Goal: Transaction & Acquisition: Purchase product/service

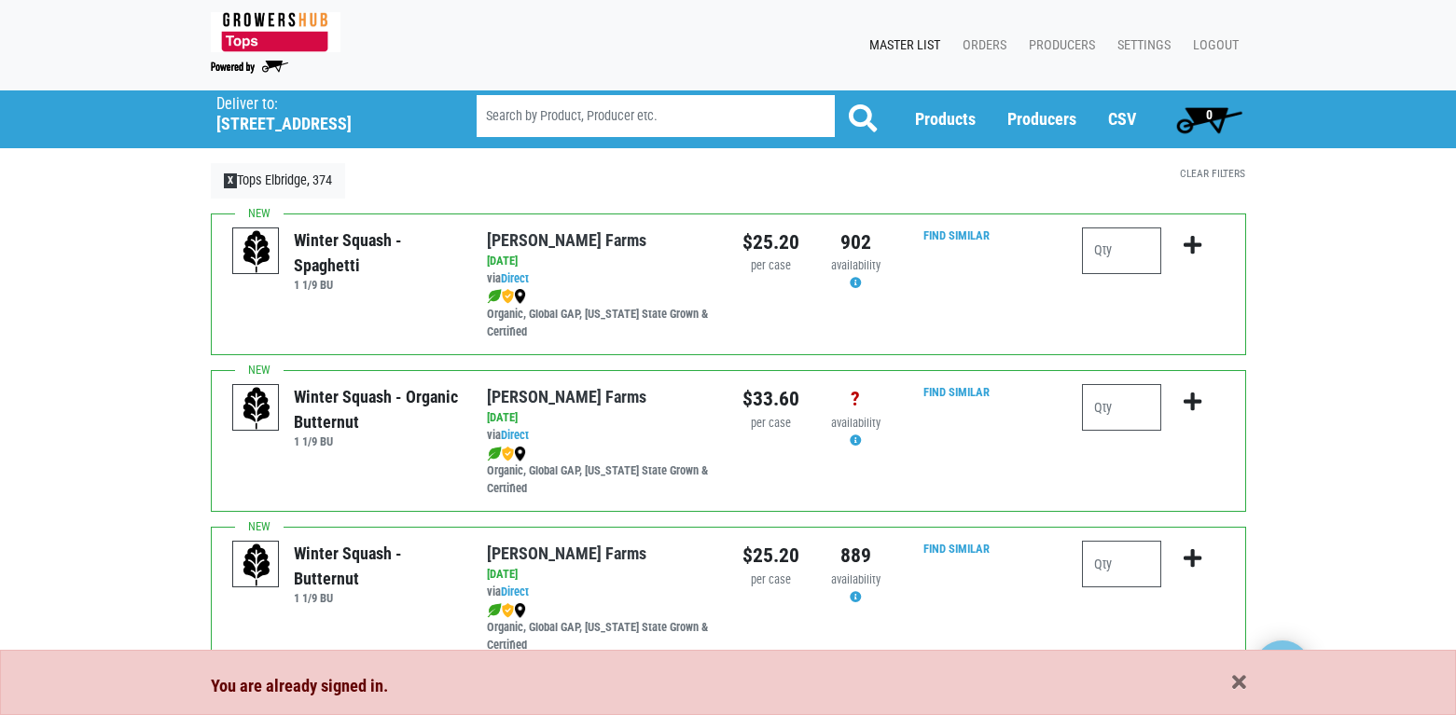
click at [1103, 259] on input "number" at bounding box center [1121, 251] width 79 height 47
click at [1112, 403] on input "number" at bounding box center [1121, 407] width 79 height 47
click at [1128, 558] on input "number" at bounding box center [1121, 564] width 79 height 47
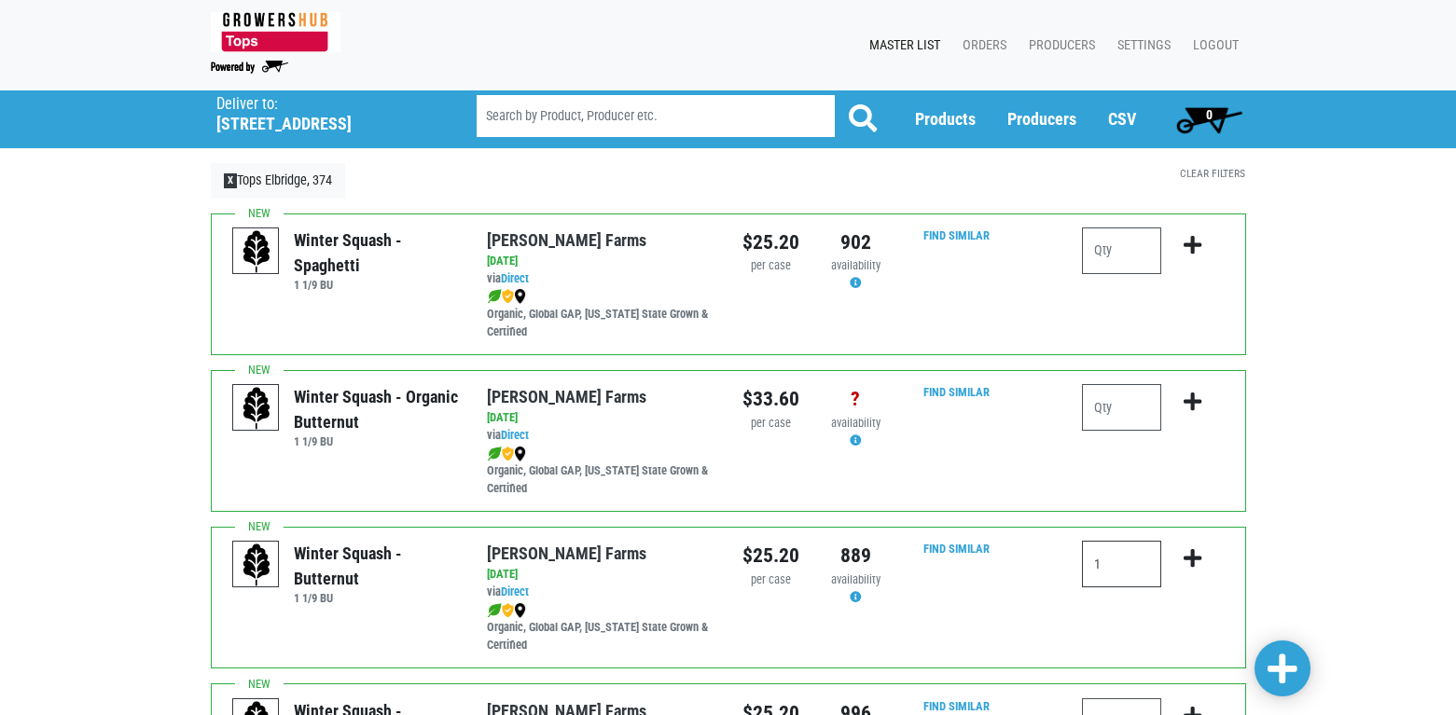
type input "1"
click at [1188, 558] on icon "submit" at bounding box center [1193, 558] width 18 height 21
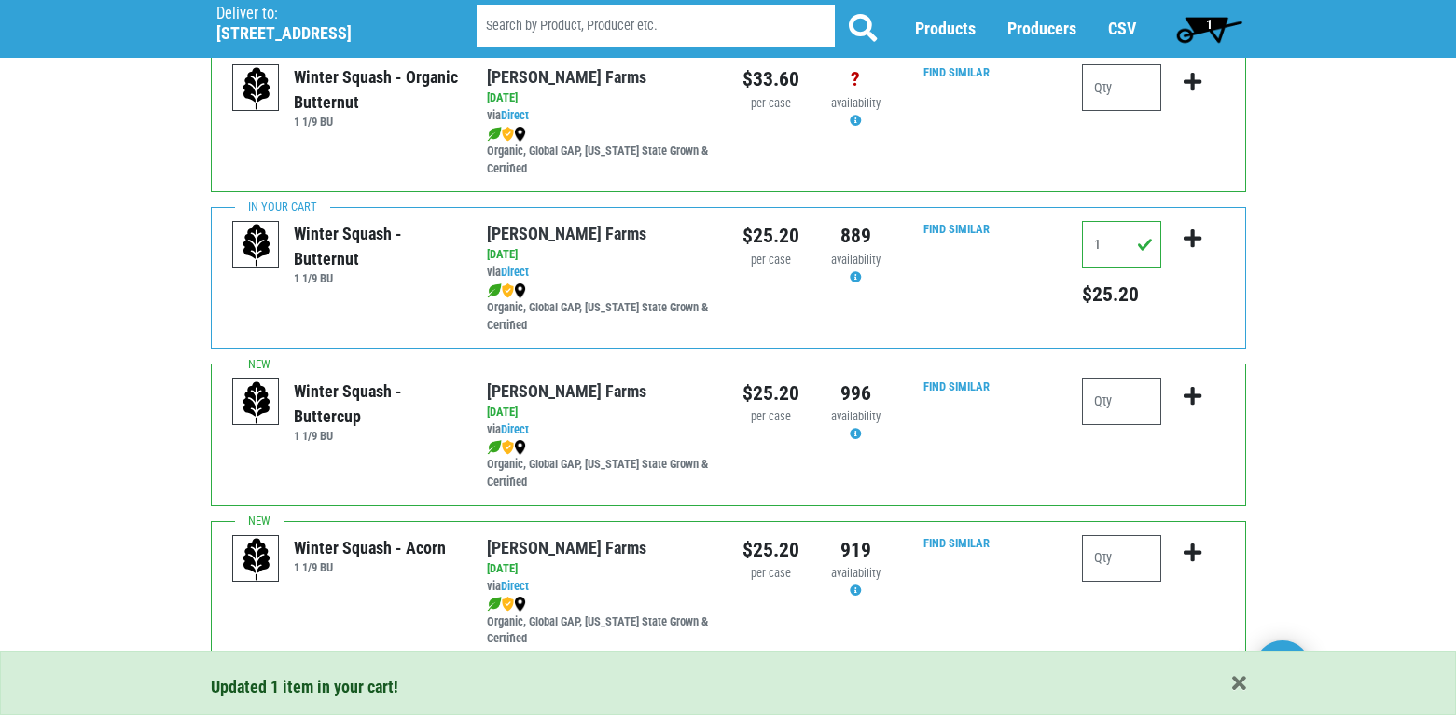
scroll to position [373, 0]
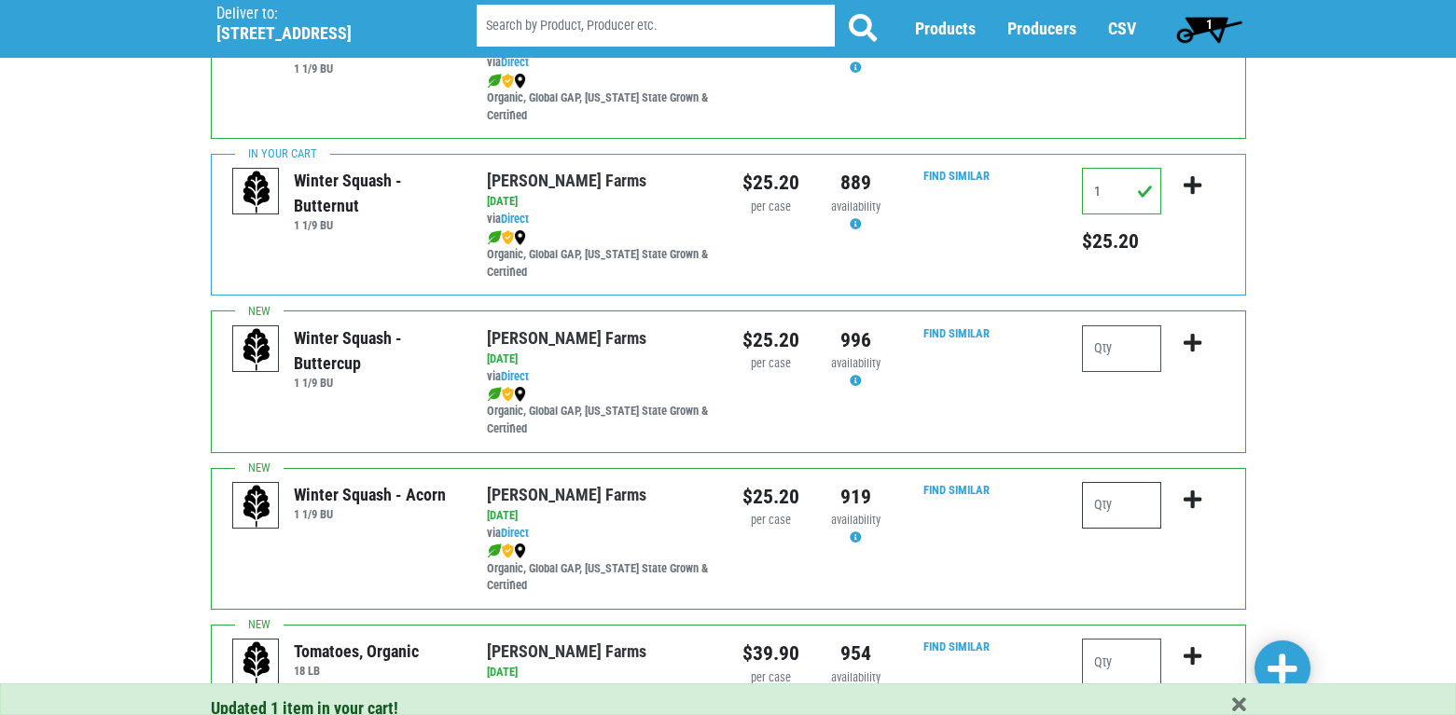
click at [1110, 501] on input "number" at bounding box center [1121, 505] width 79 height 47
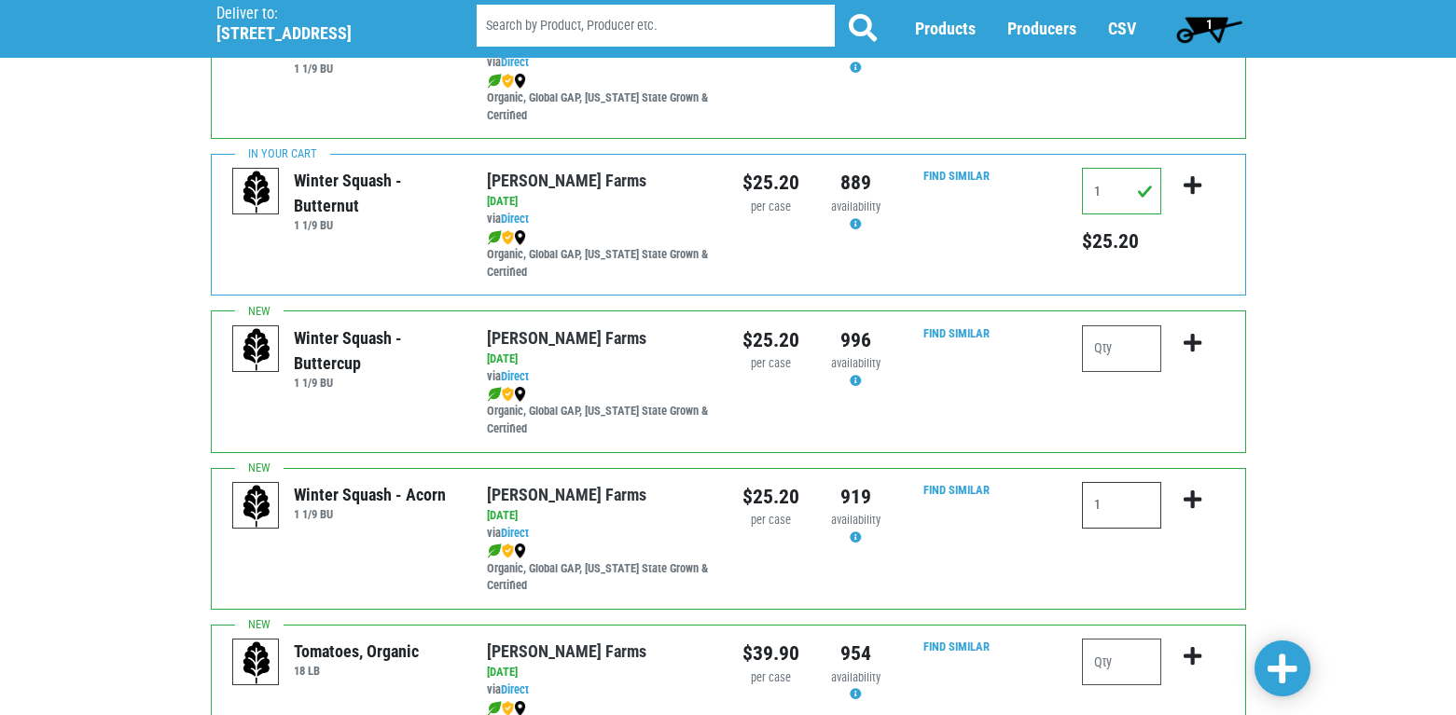
type input "1"
click at [1196, 495] on icon "submit" at bounding box center [1193, 500] width 18 height 21
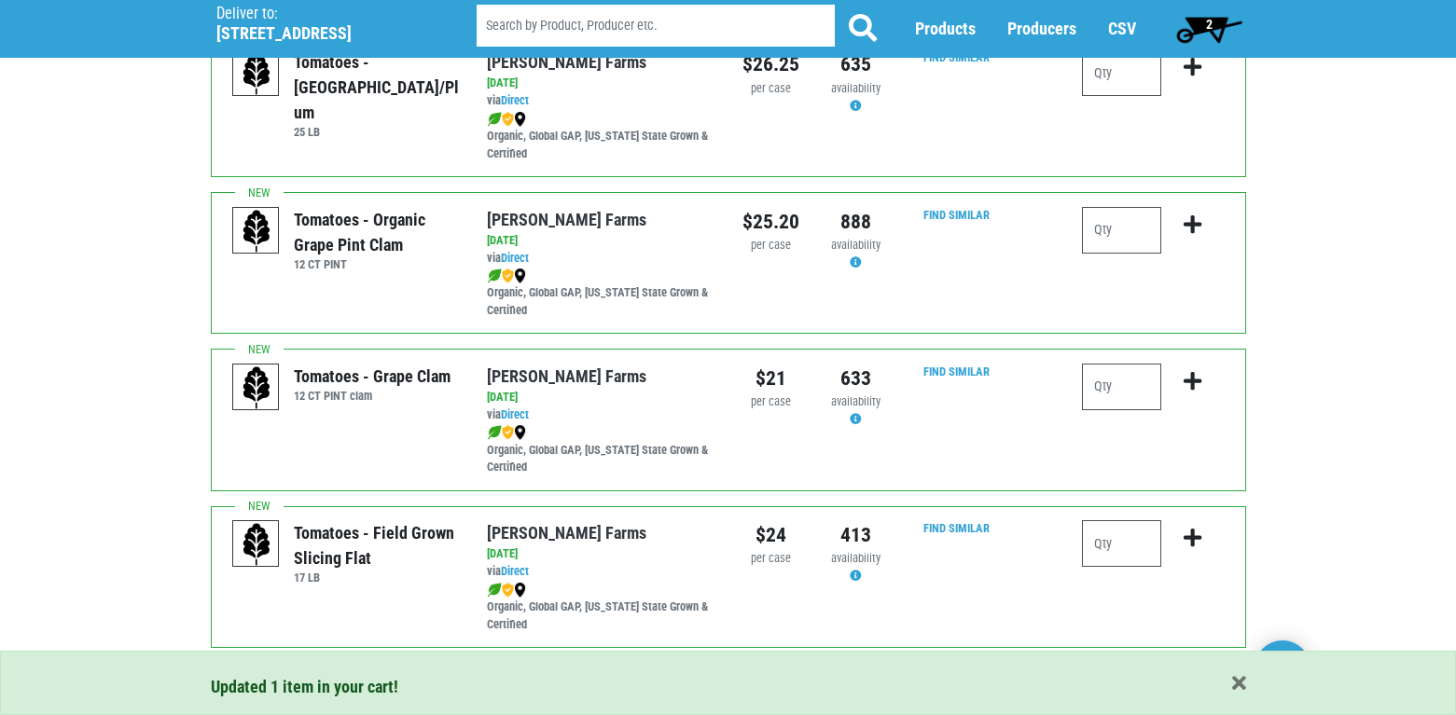
scroll to position [1213, 0]
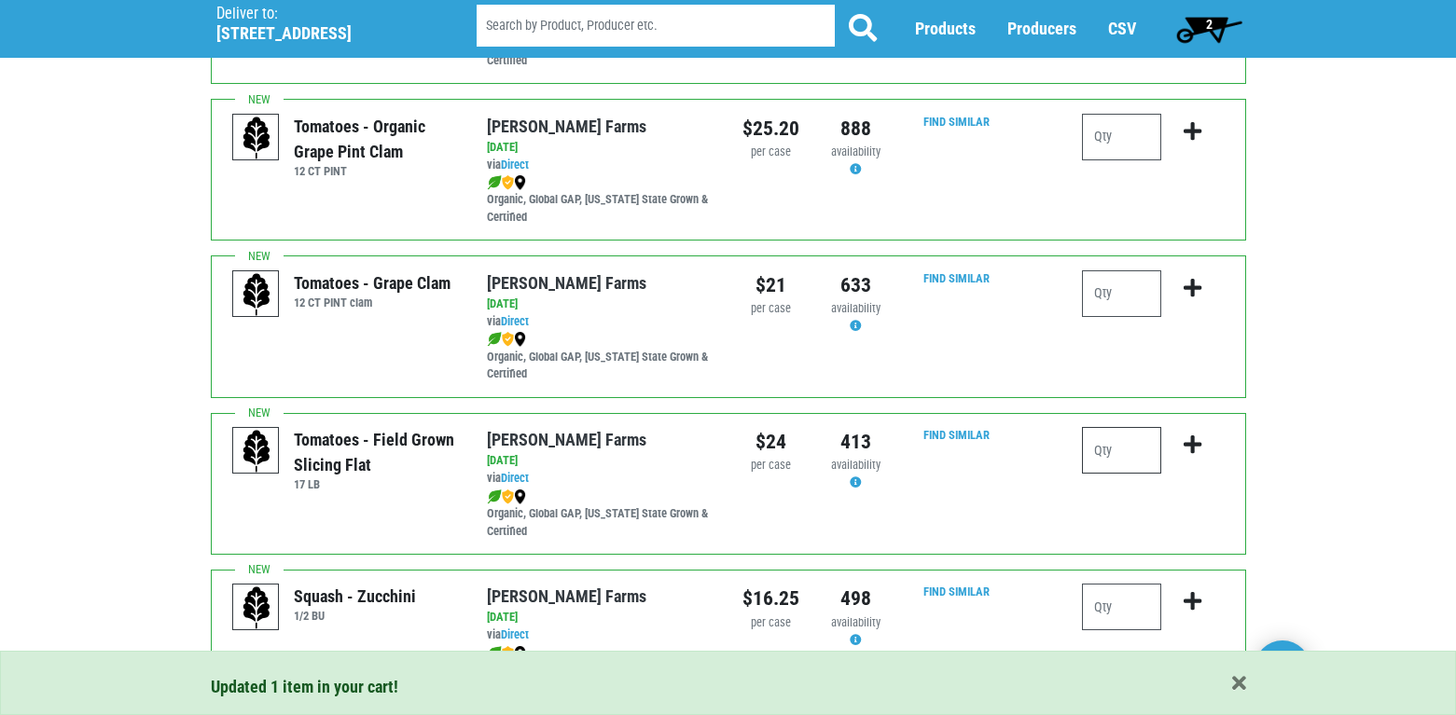
click at [1129, 447] on input "number" at bounding box center [1121, 450] width 79 height 47
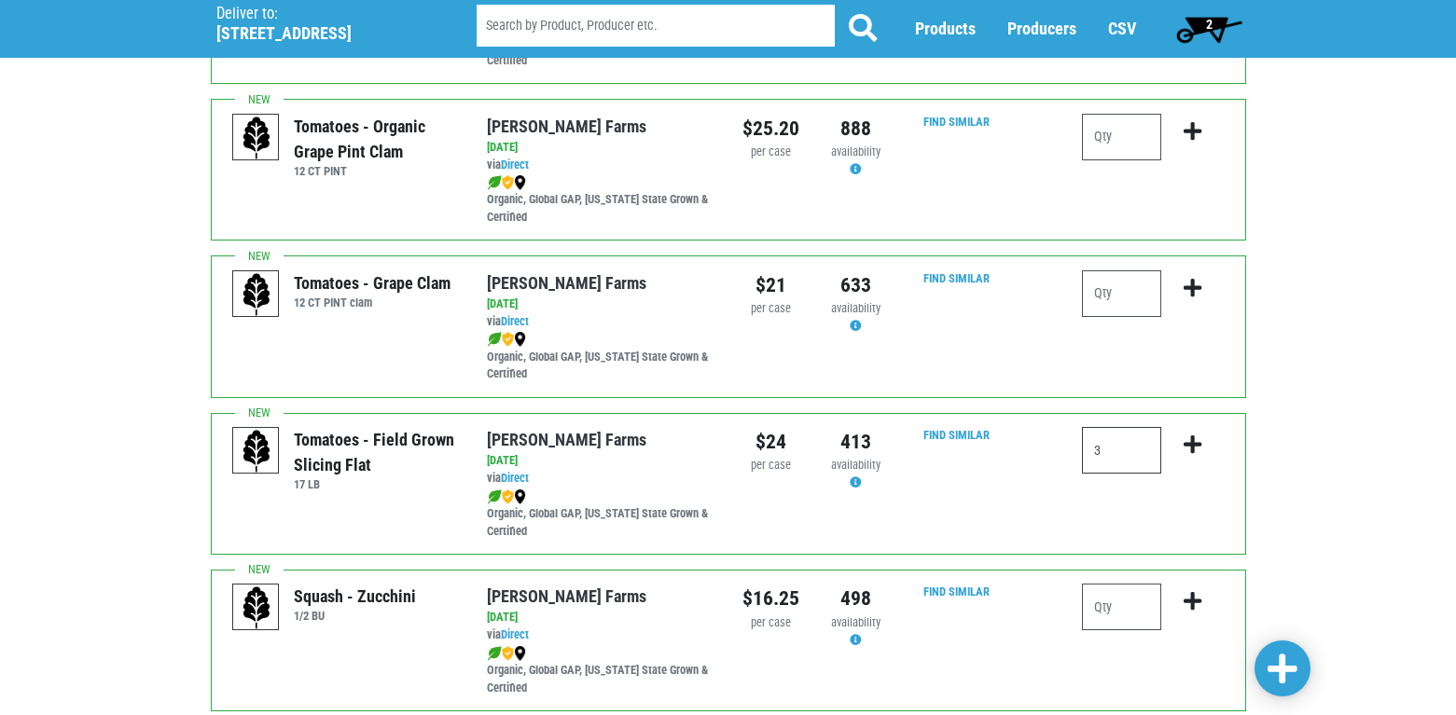
type input "3"
click at [1196, 445] on icon "submit" at bounding box center [1193, 445] width 18 height 21
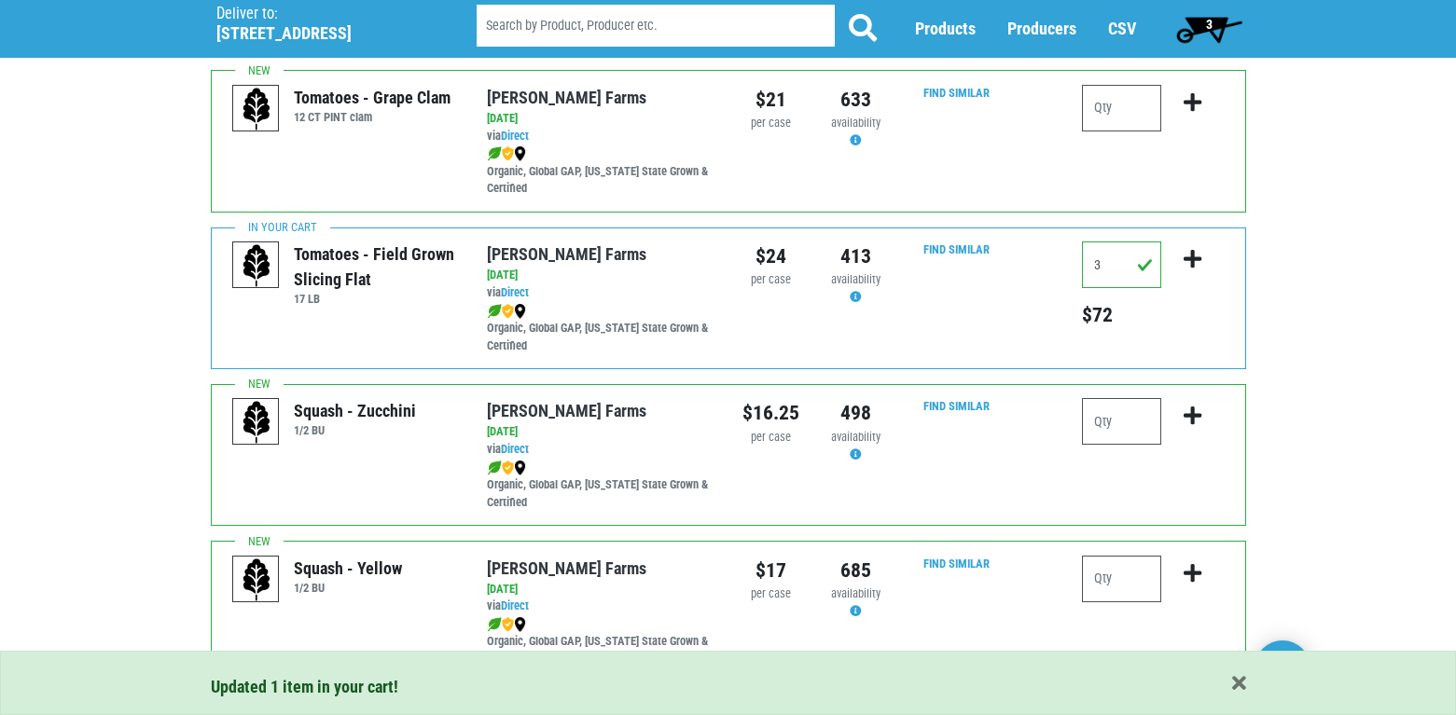
scroll to position [1399, 0]
click at [1113, 424] on input "number" at bounding box center [1121, 420] width 79 height 47
type input "2"
click at [1192, 410] on icon "submit" at bounding box center [1193, 415] width 18 height 21
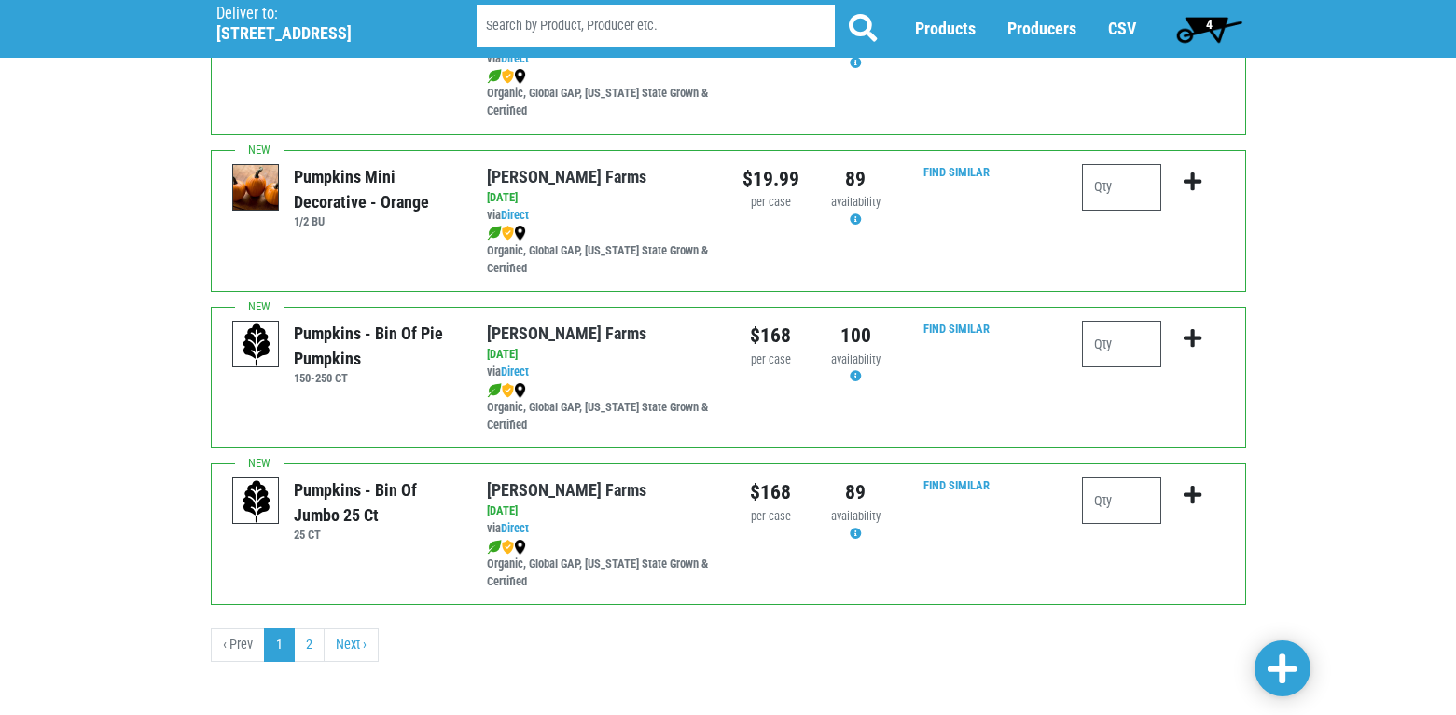
scroll to position [2740, 0]
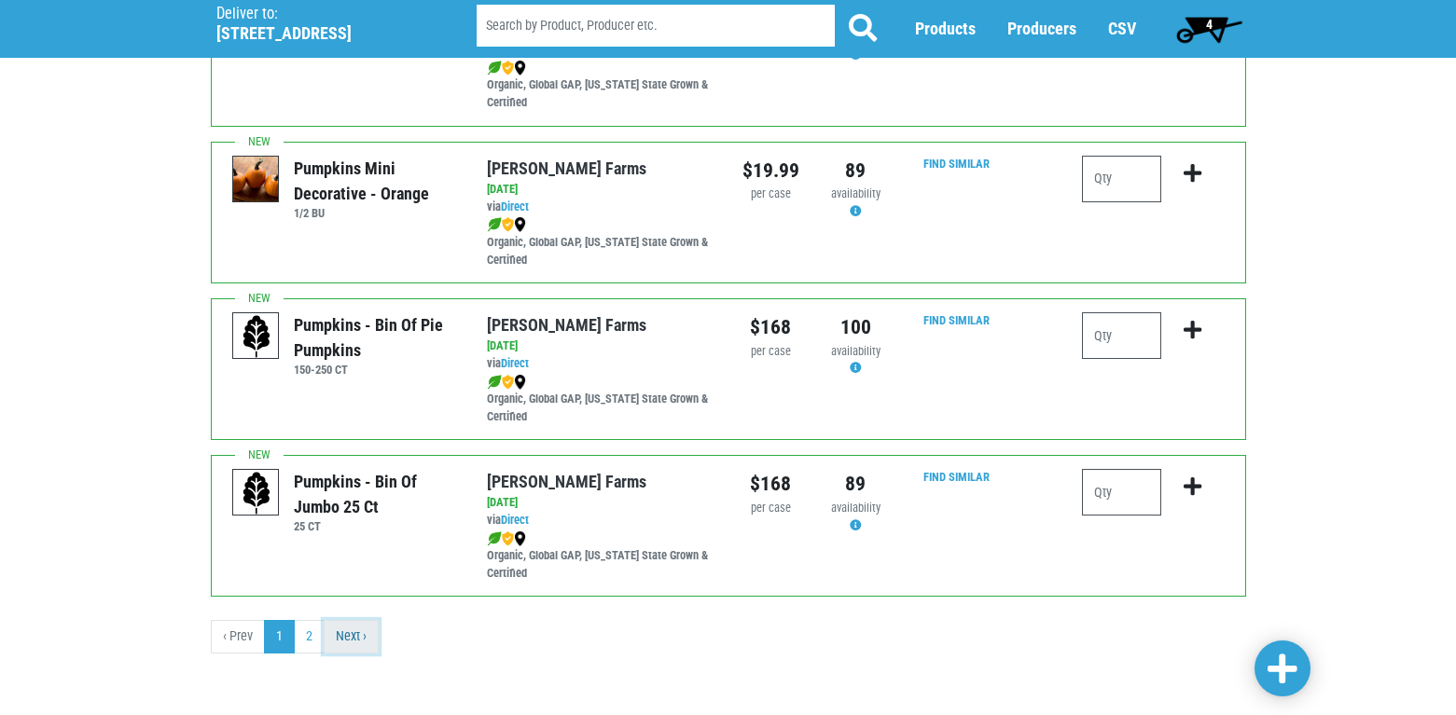
click at [354, 634] on link "Next ›" at bounding box center [351, 637] width 55 height 34
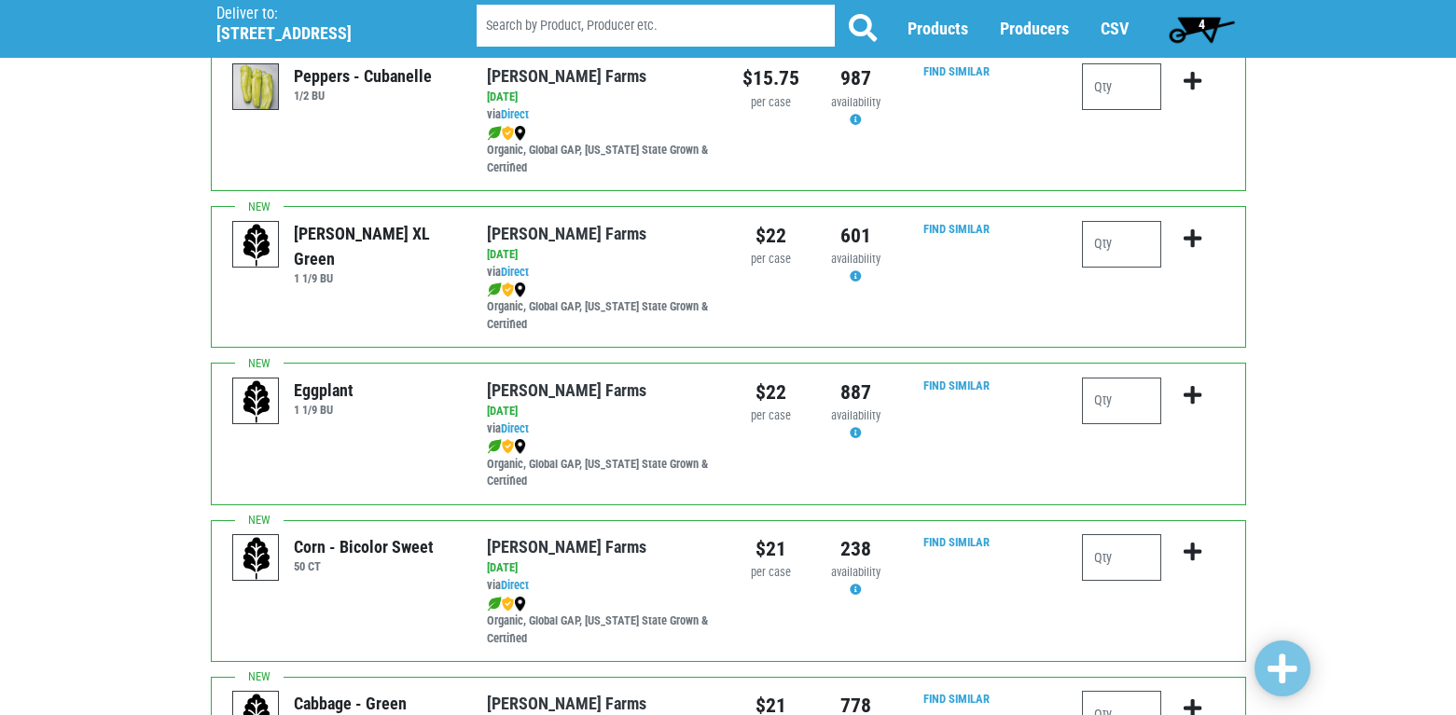
scroll to position [1213, 0]
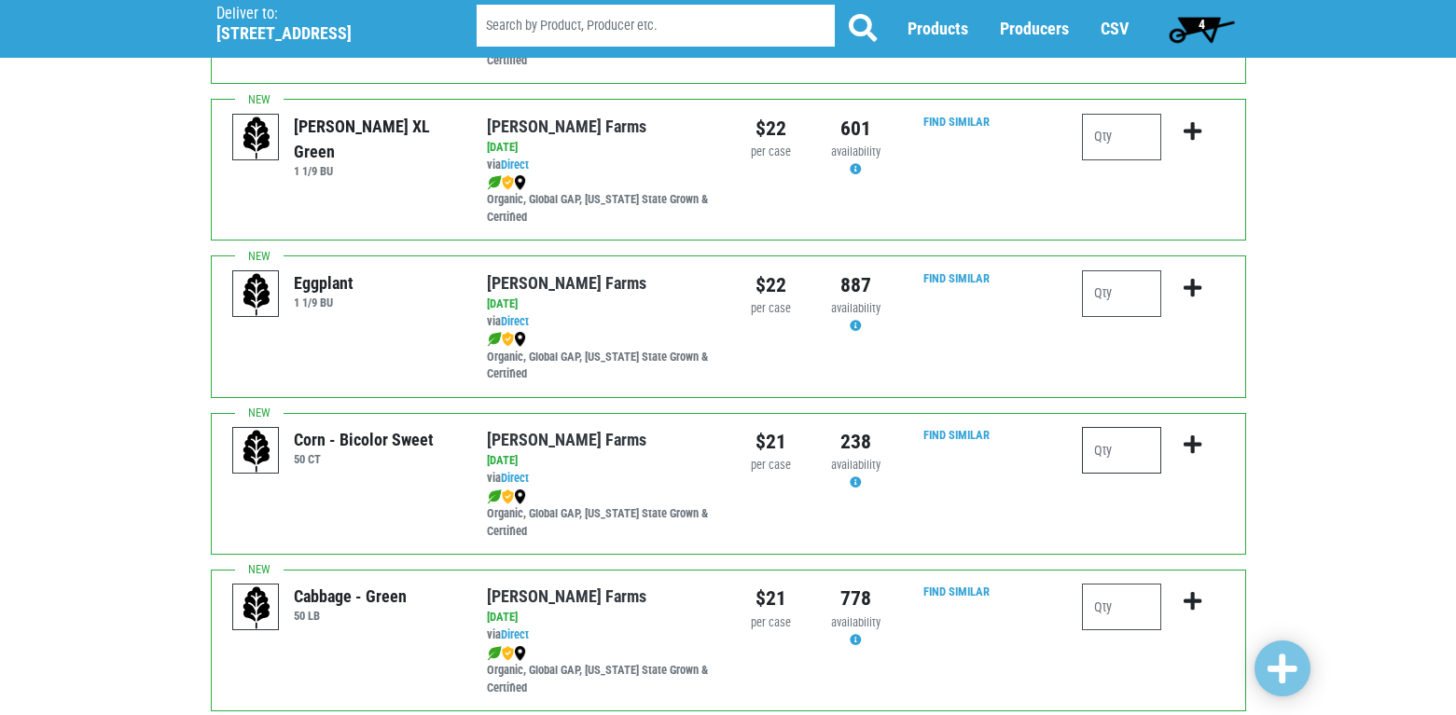
click at [1110, 451] on input "number" at bounding box center [1121, 450] width 79 height 47
type input "1"
click at [1197, 445] on icon "submit" at bounding box center [1193, 445] width 18 height 21
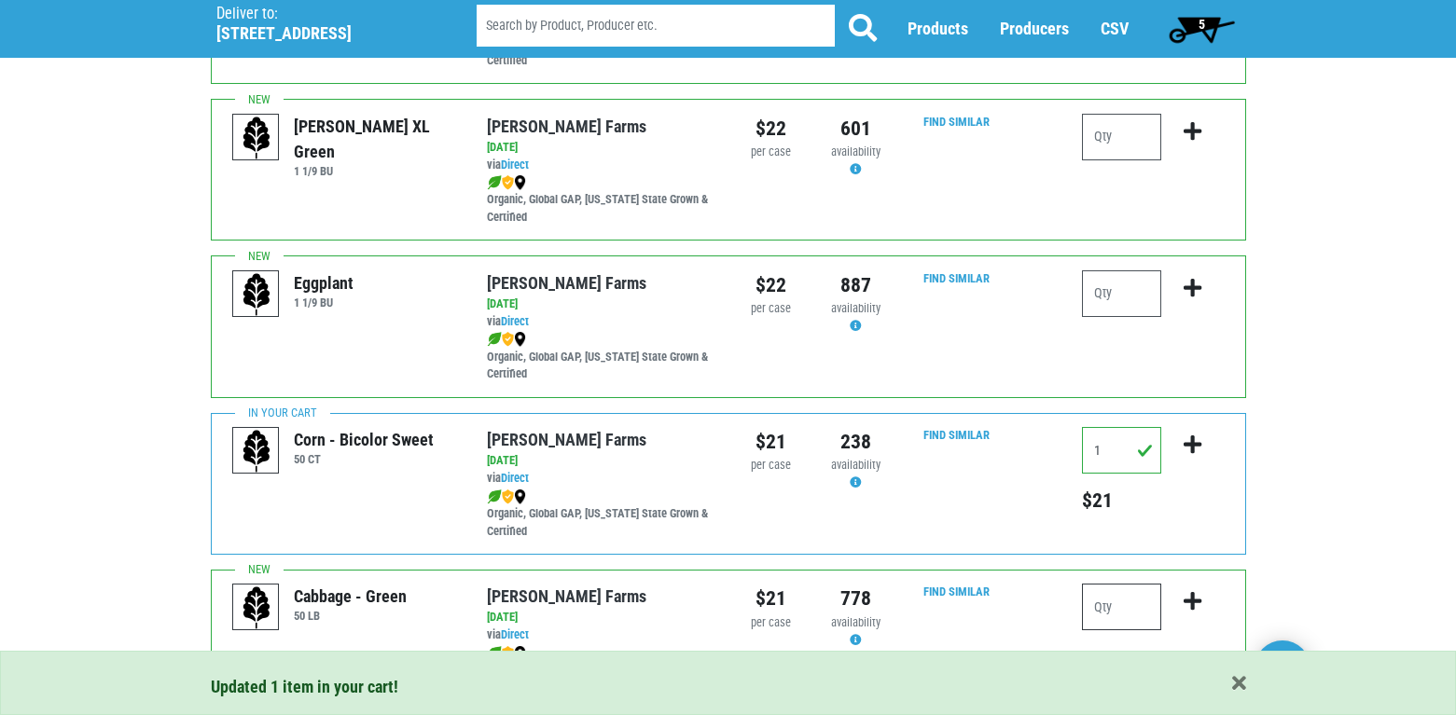
click at [1109, 608] on input "number" at bounding box center [1121, 607] width 79 height 47
type input "1"
click at [1187, 591] on icon "submit" at bounding box center [1193, 601] width 18 height 21
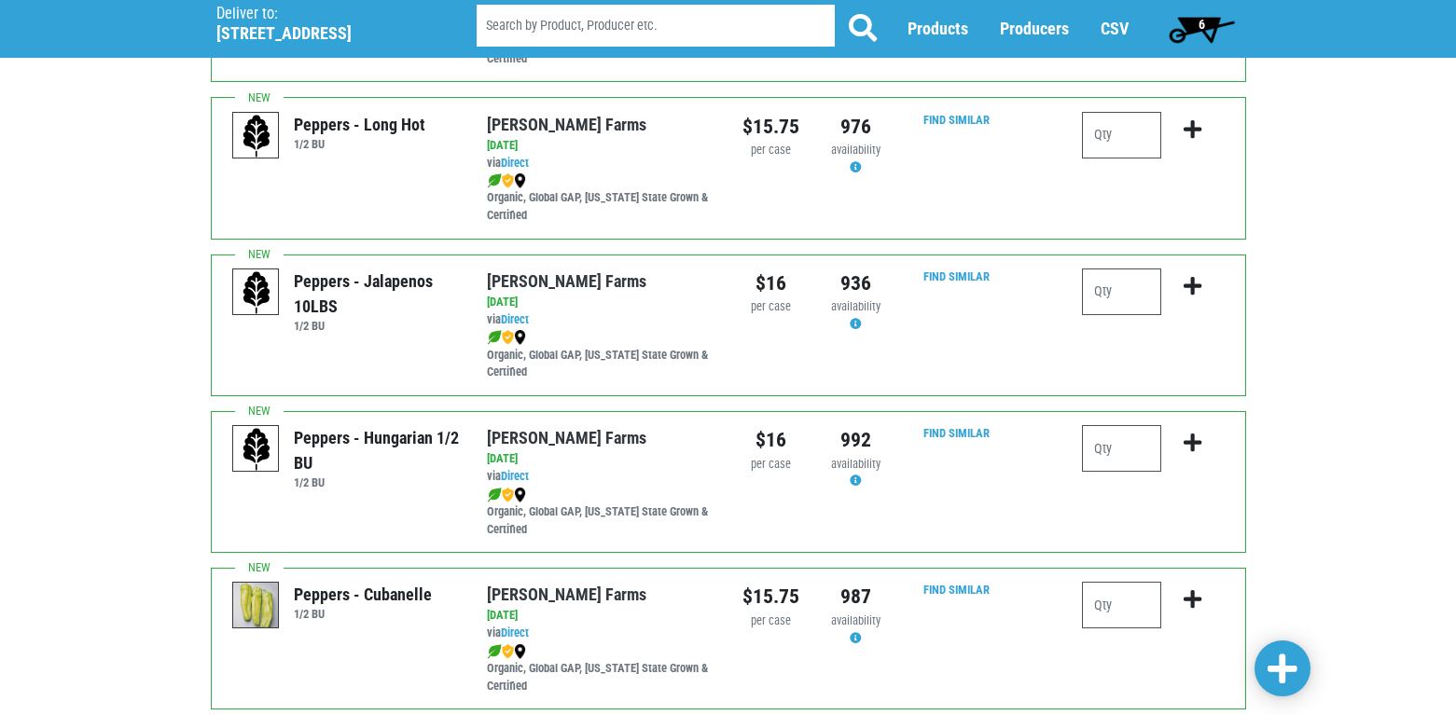
scroll to position [560, 0]
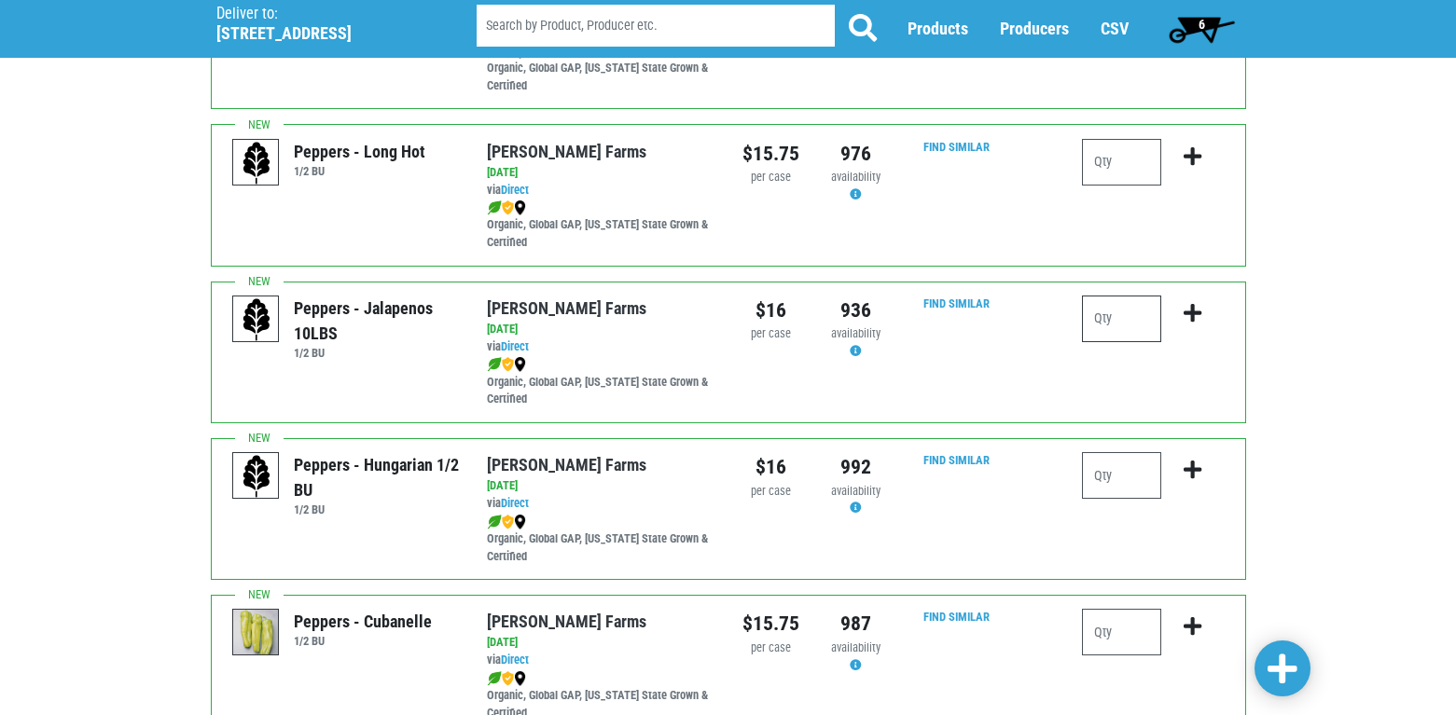
click at [1134, 321] on input "number" at bounding box center [1121, 319] width 79 height 47
type input "1"
click at [1195, 311] on icon "submit" at bounding box center [1193, 313] width 18 height 21
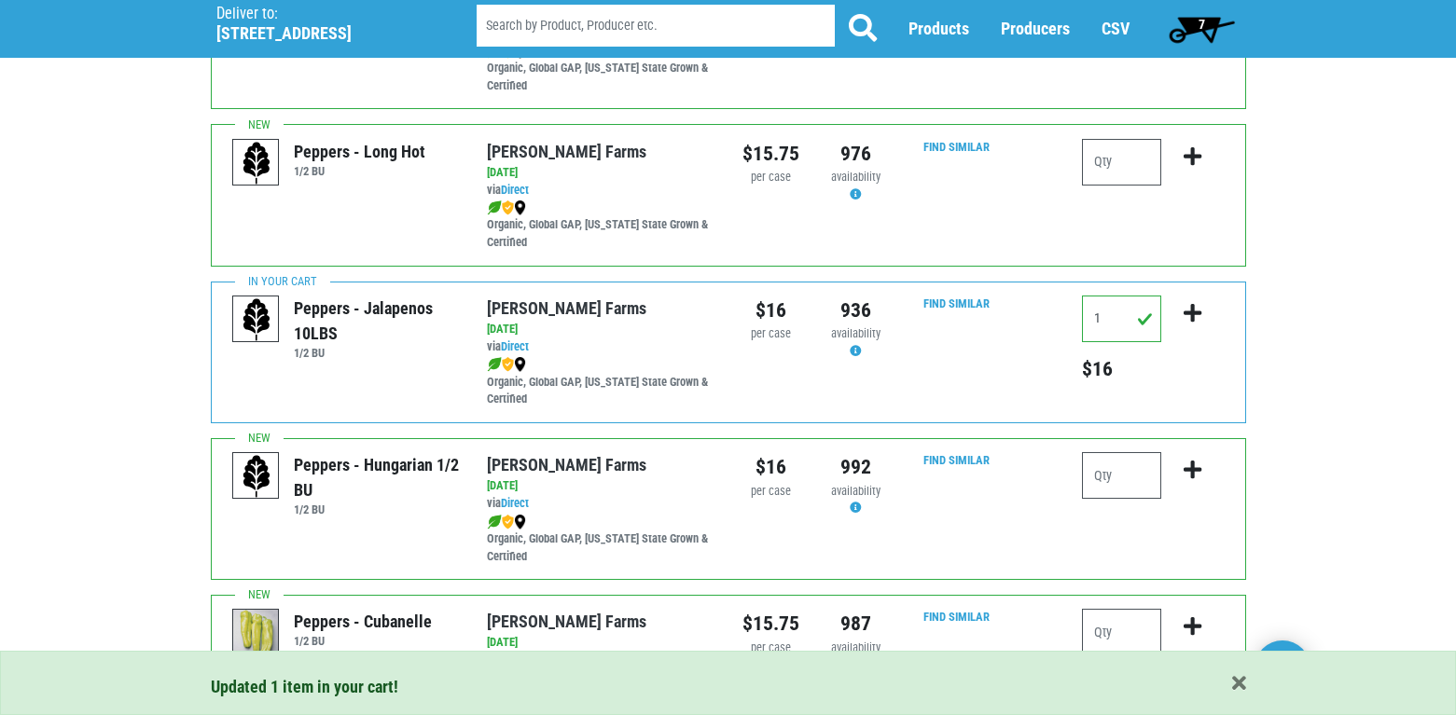
click at [1199, 31] on span "7" at bounding box center [1202, 24] width 7 height 15
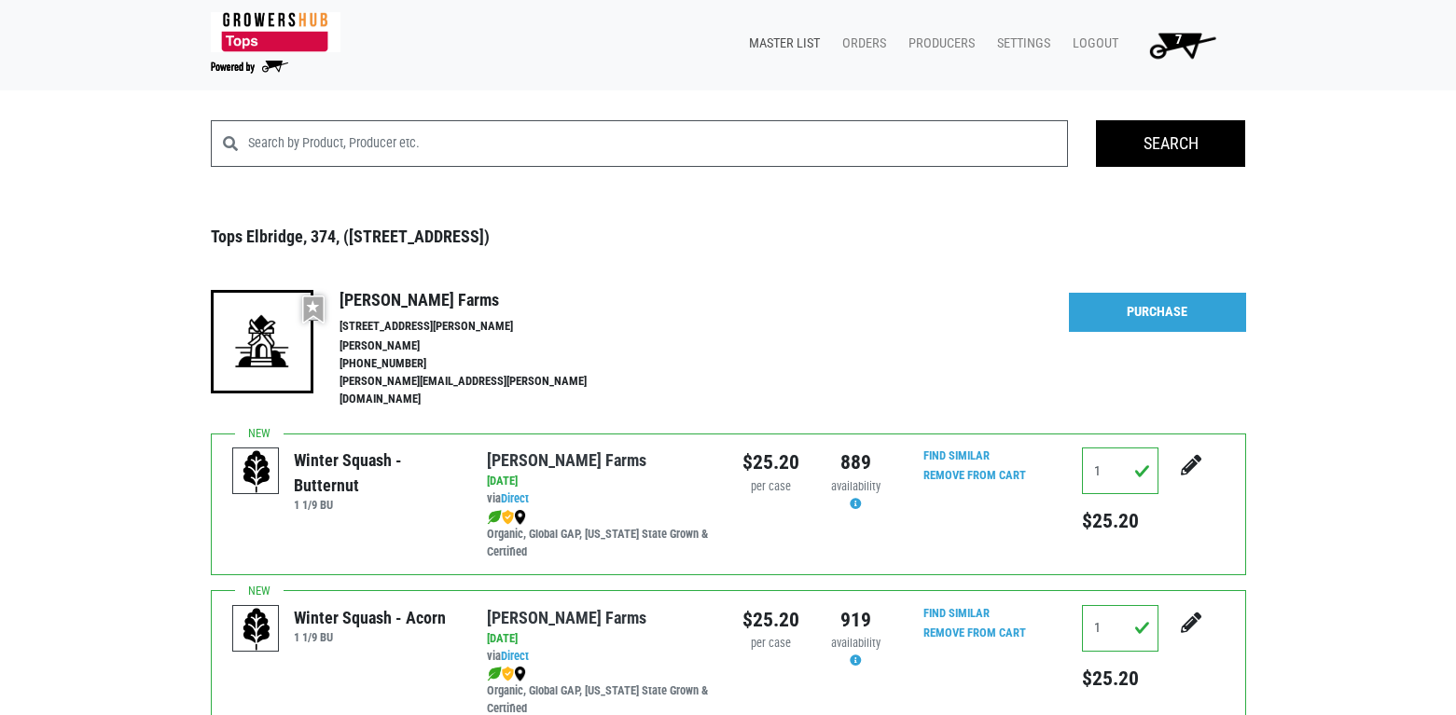
click at [803, 39] on link "Master List" at bounding box center [780, 43] width 93 height 35
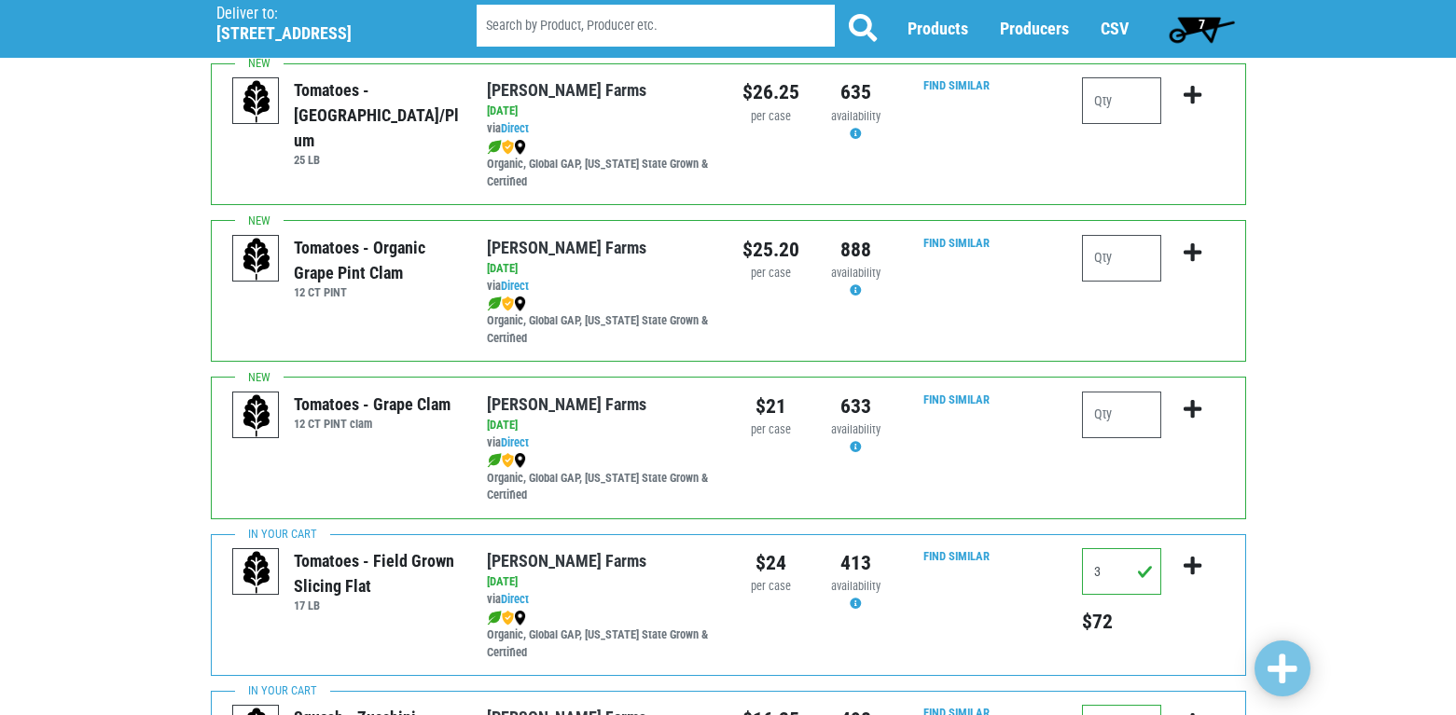
scroll to position [1134, 0]
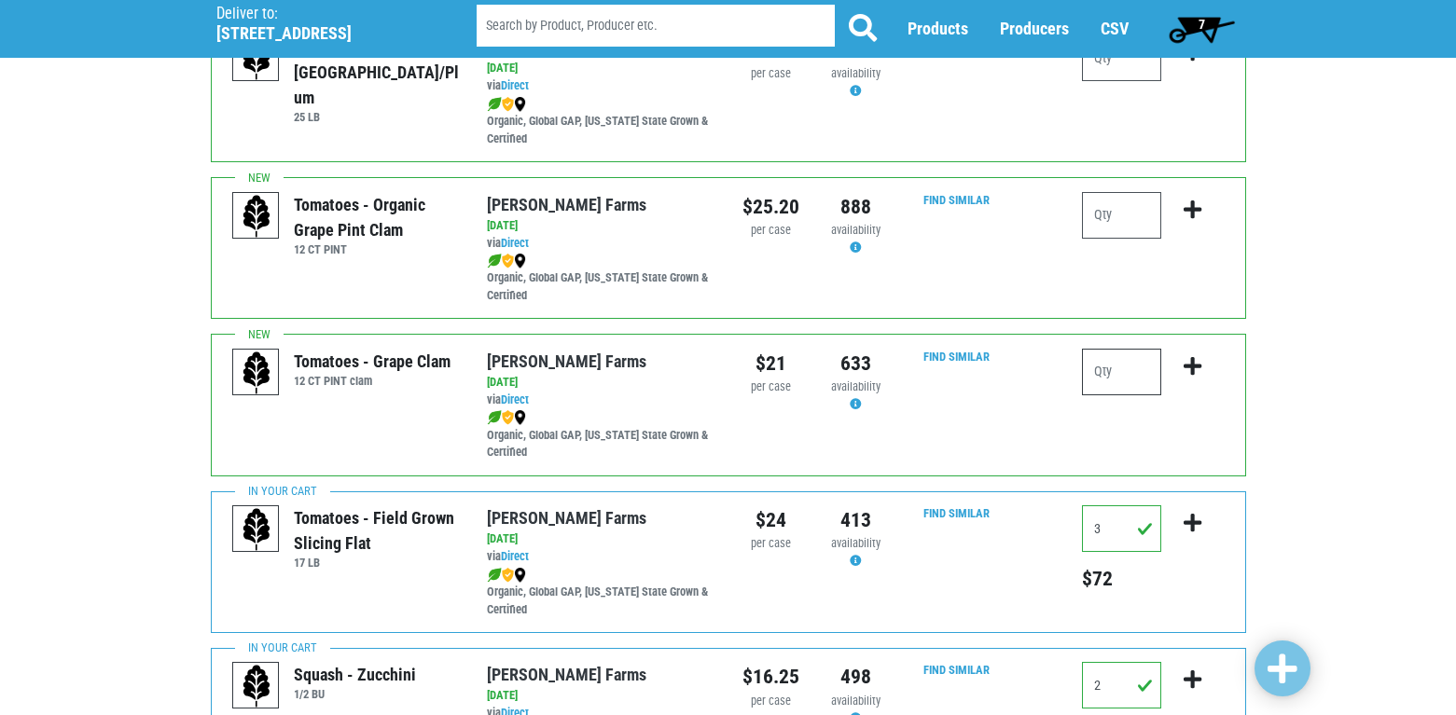
click at [1103, 378] on input "number" at bounding box center [1121, 372] width 79 height 47
type input "1"
click at [1195, 364] on icon "submit" at bounding box center [1193, 366] width 18 height 21
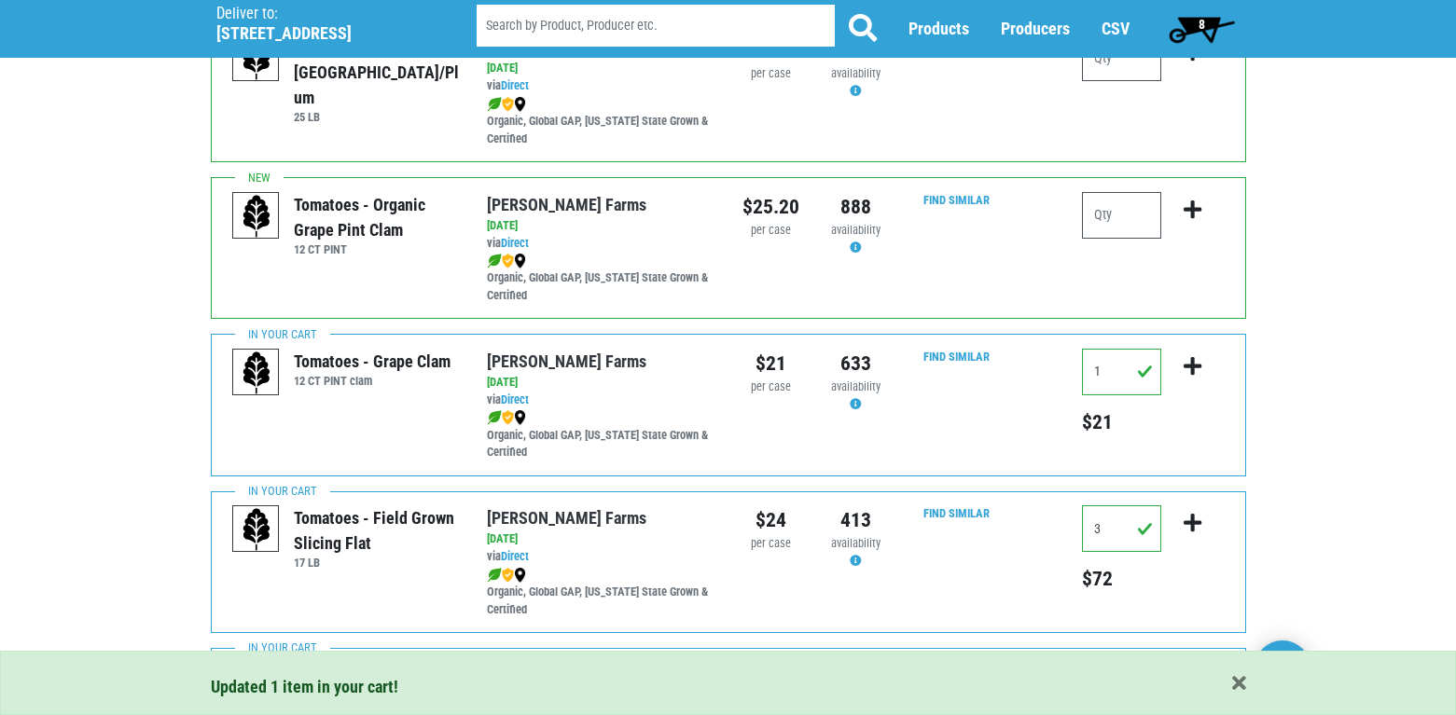
click at [1199, 23] on span "8" at bounding box center [1202, 24] width 7 height 15
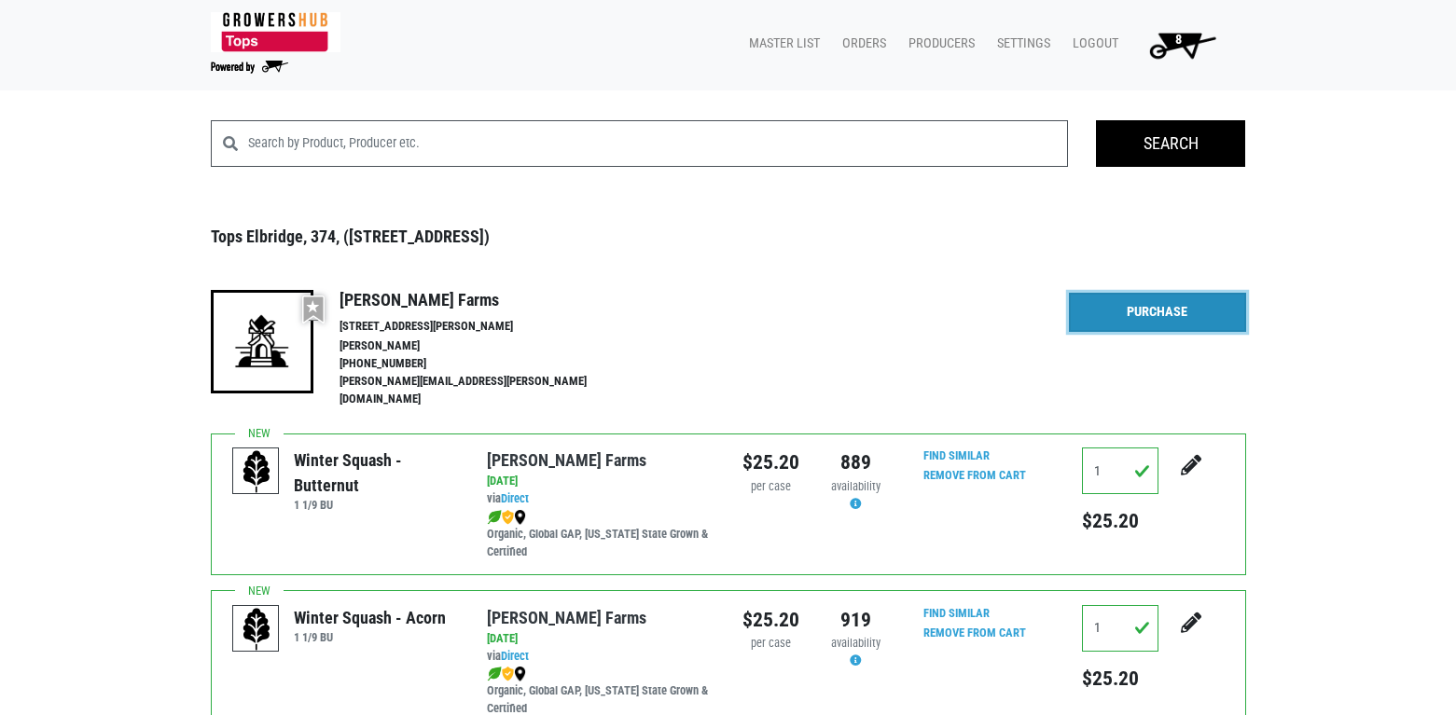
click at [1152, 310] on link "Purchase" at bounding box center [1157, 312] width 177 height 39
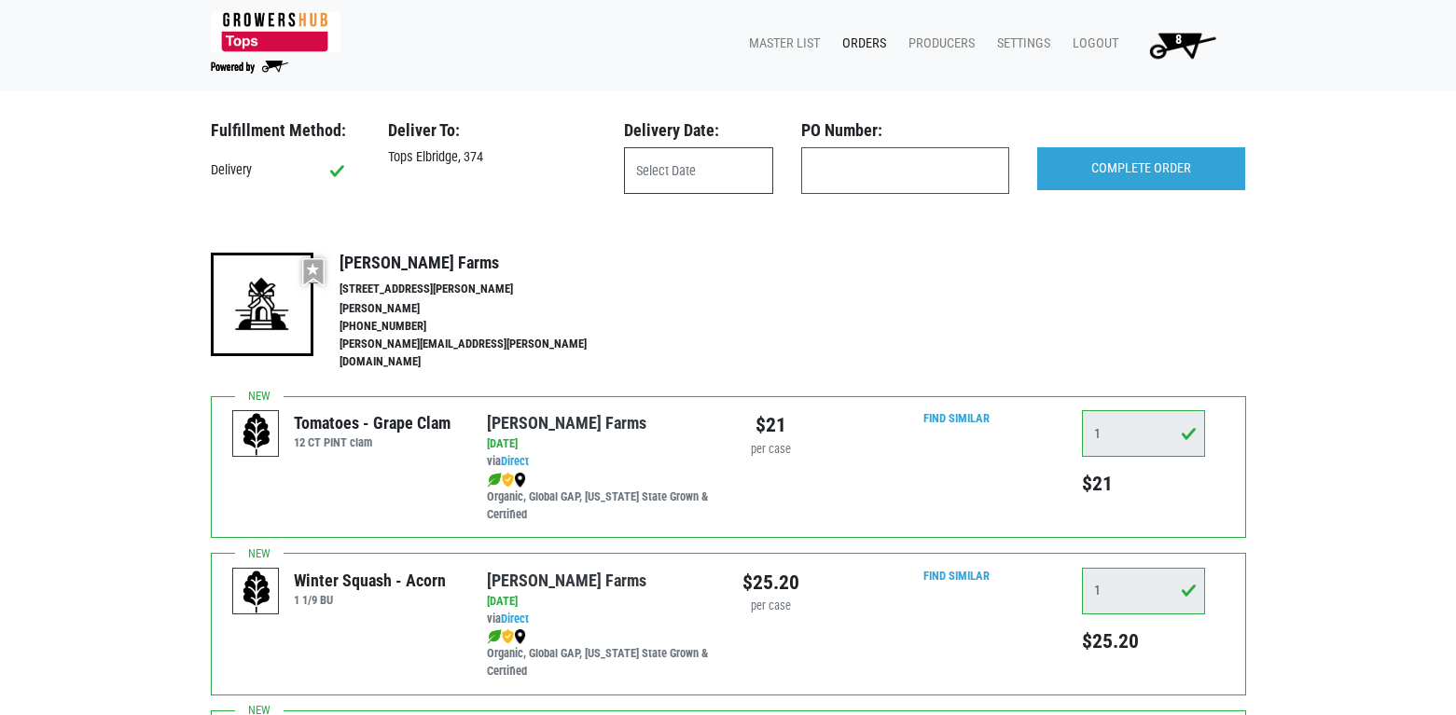
click at [713, 169] on input "text" at bounding box center [698, 170] width 149 height 47
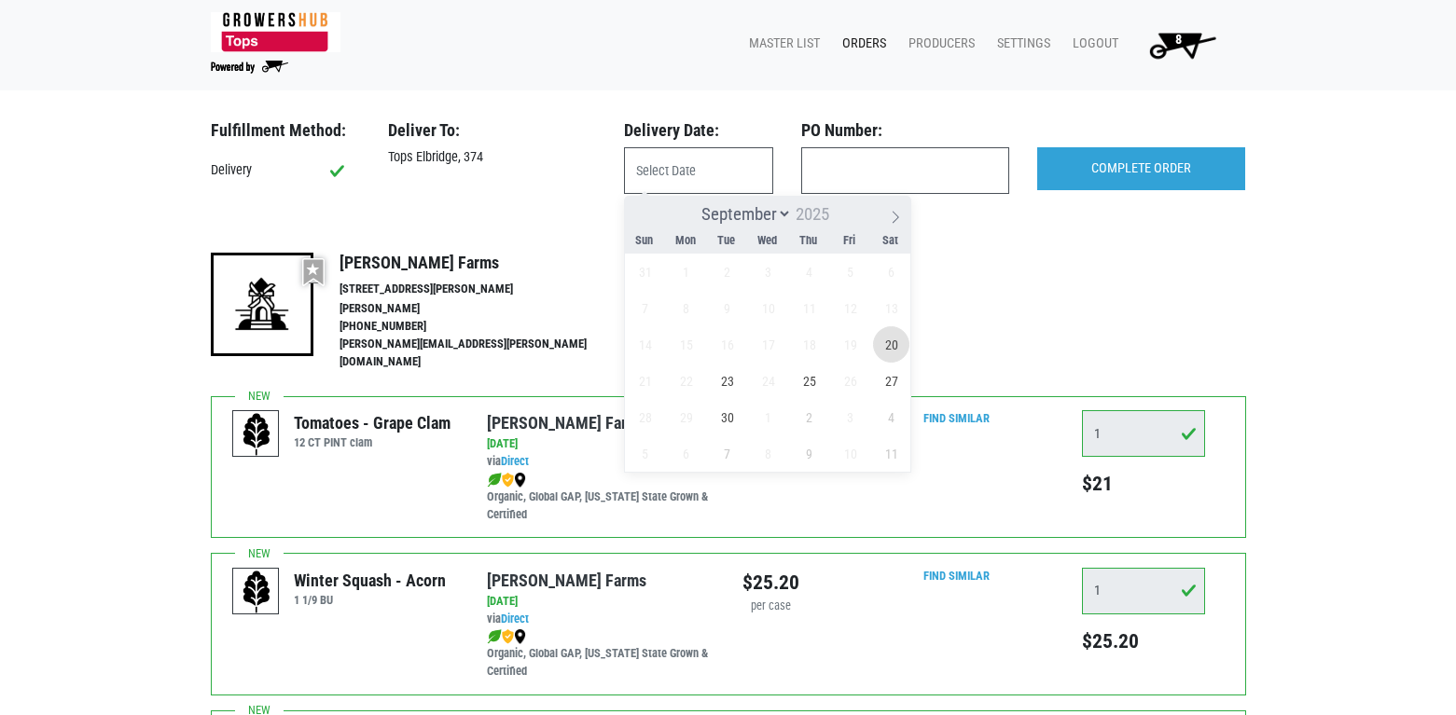
click at [884, 340] on span "20" at bounding box center [891, 344] width 36 height 36
type input "[DATE]"
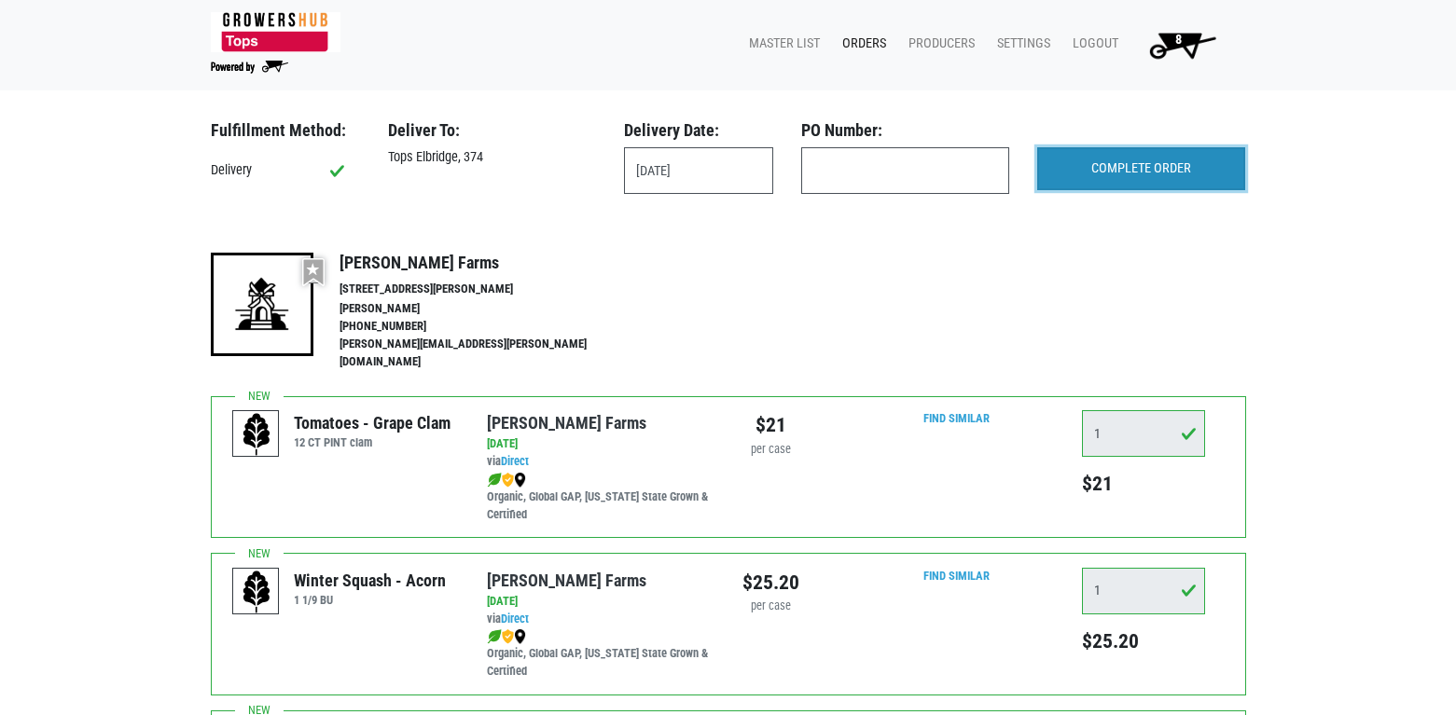
click at [1102, 160] on input "COMPLETE ORDER" at bounding box center [1141, 168] width 208 height 43
